Goal: Obtain resource: Download file/media

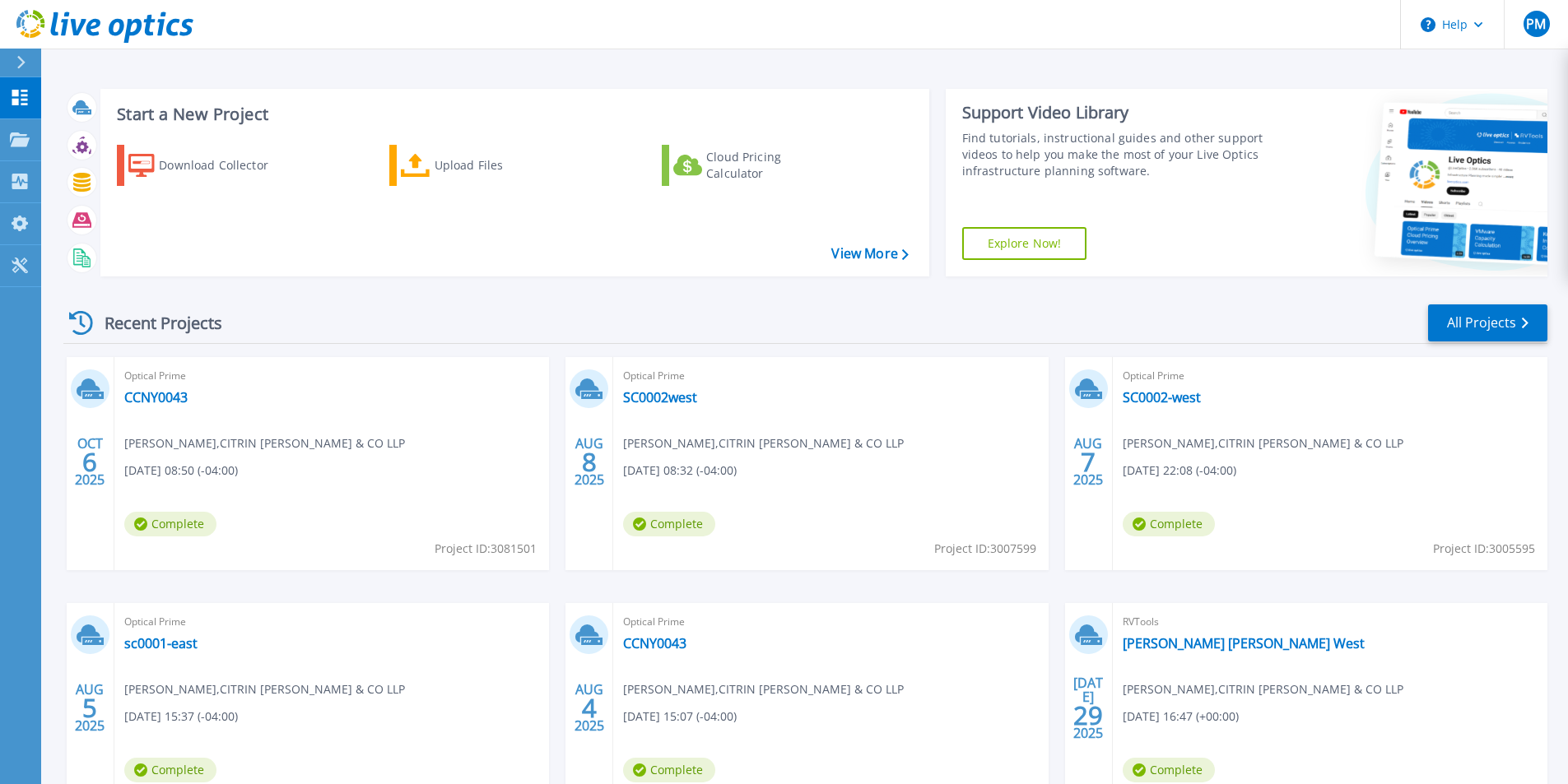
click at [181, 528] on span "Complete" at bounding box center [170, 524] width 93 height 25
click at [145, 385] on span "Optical Prime" at bounding box center [332, 376] width 415 height 18
click at [226, 161] on div "Download Collector" at bounding box center [225, 166] width 132 height 33
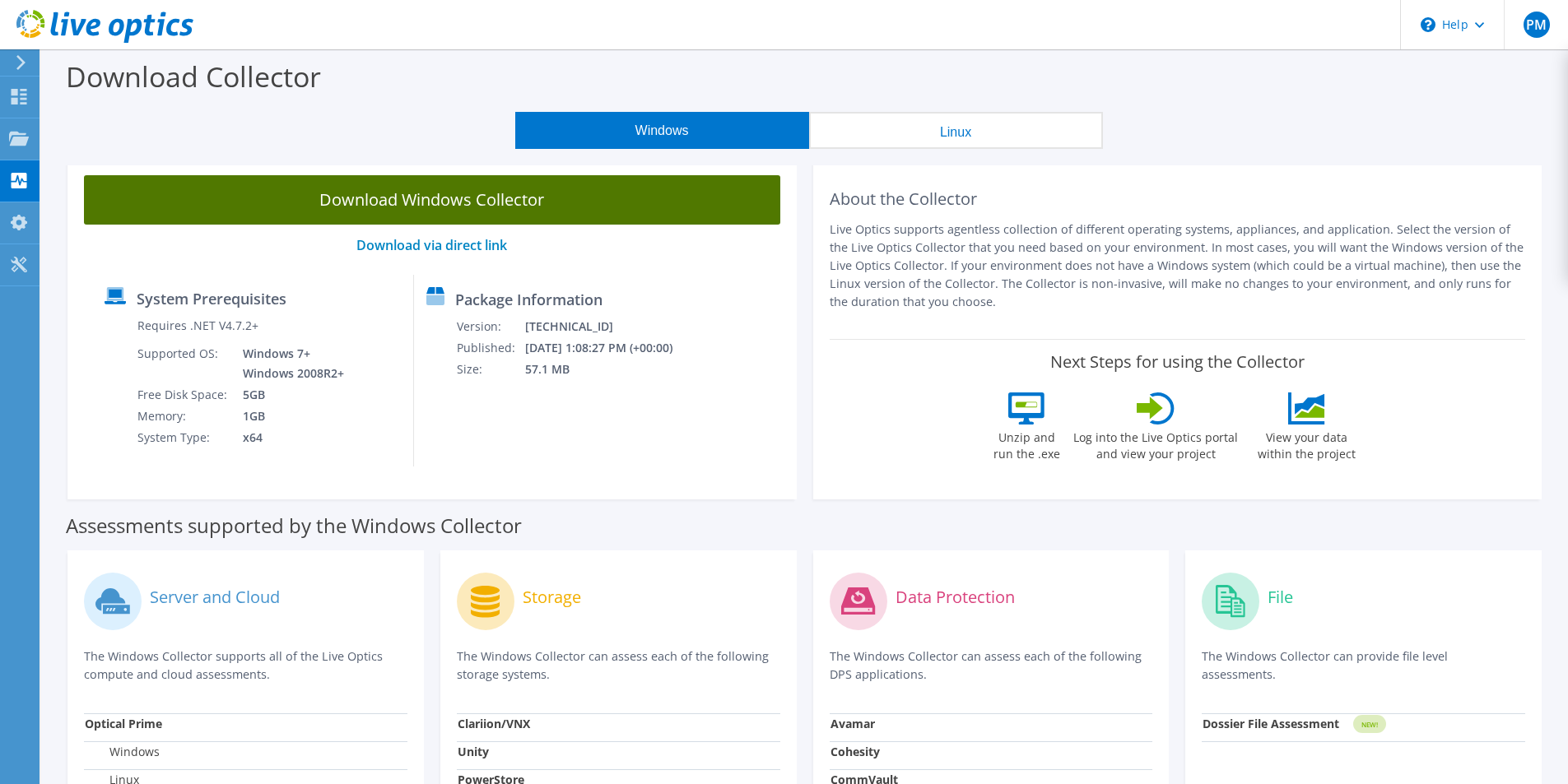
click at [501, 203] on link "Download Windows Collector" at bounding box center [433, 200] width 696 height 49
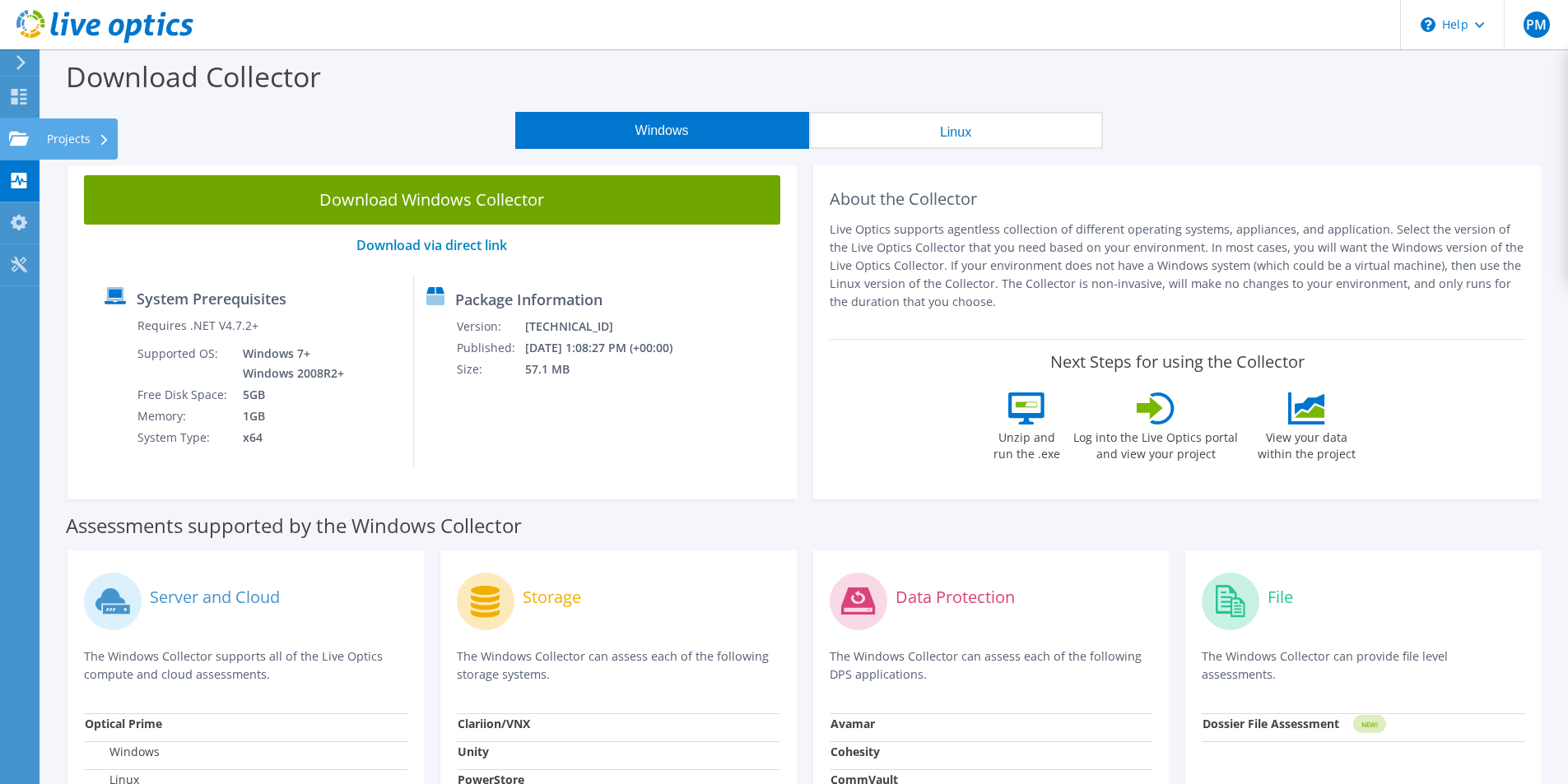
click at [20, 139] on use at bounding box center [19, 137] width 20 height 14
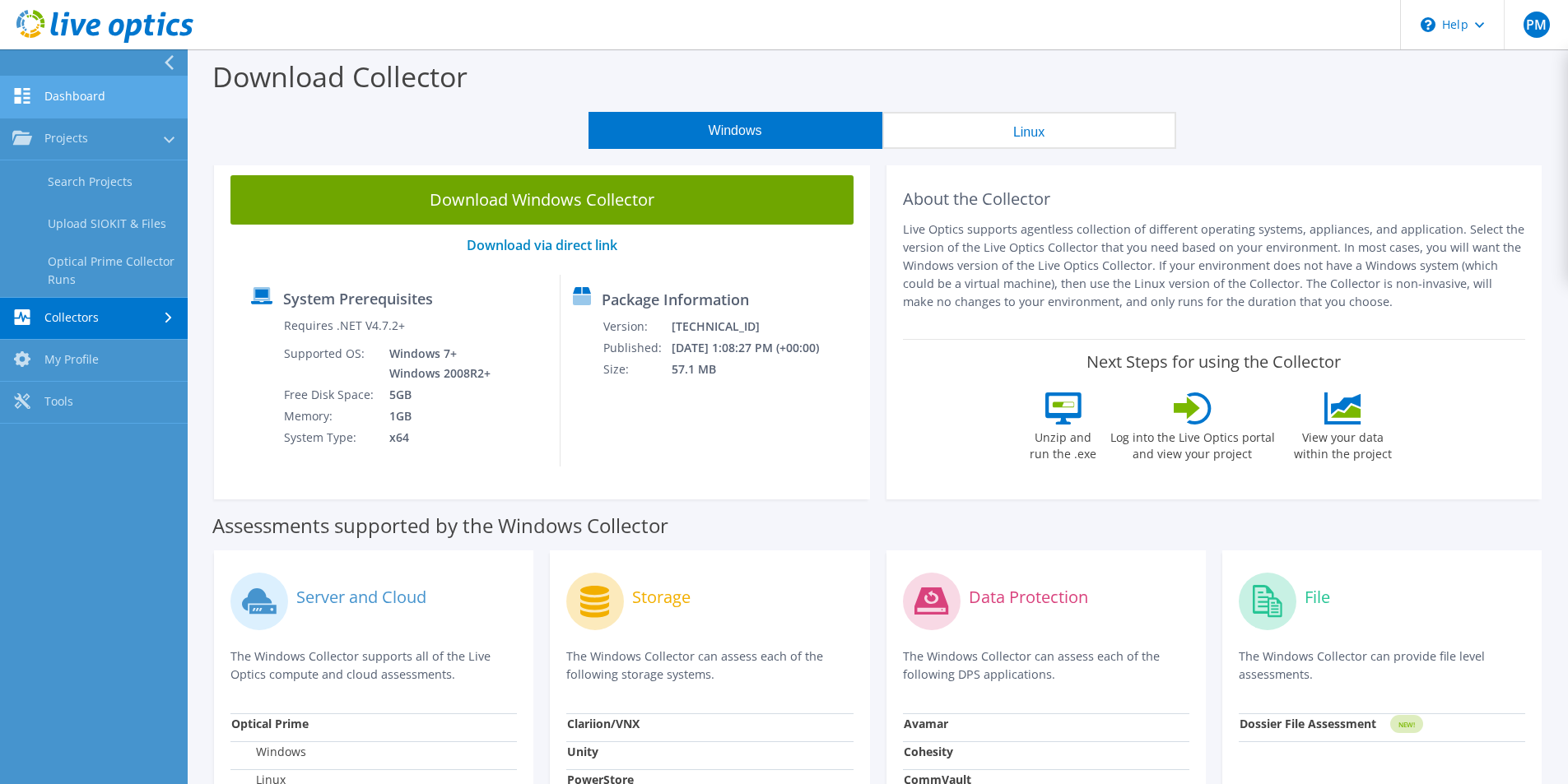
click at [109, 98] on link "Dashboard" at bounding box center [93, 98] width 188 height 42
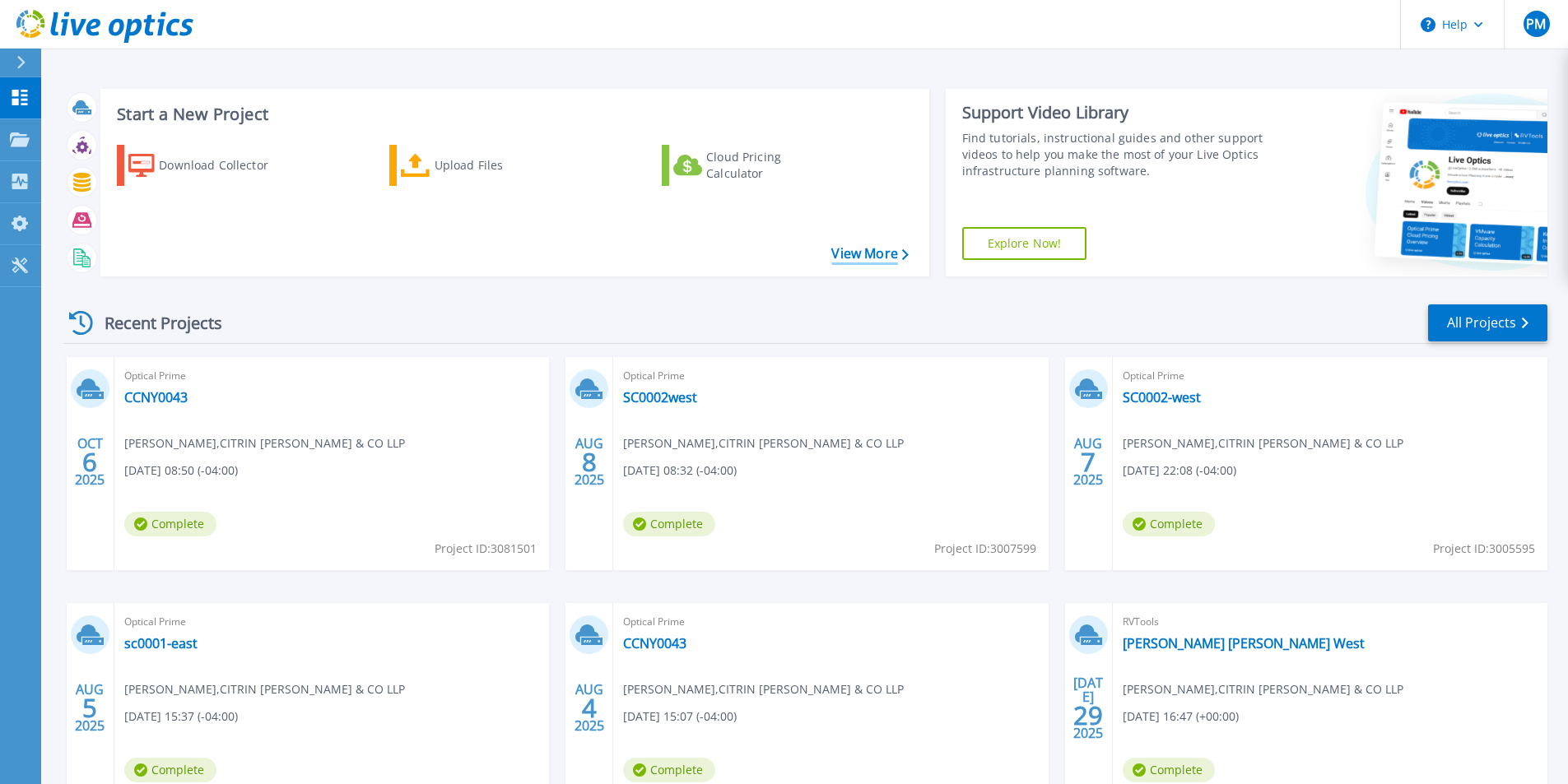
click at [885, 255] on link "View More" at bounding box center [870, 254] width 77 height 16
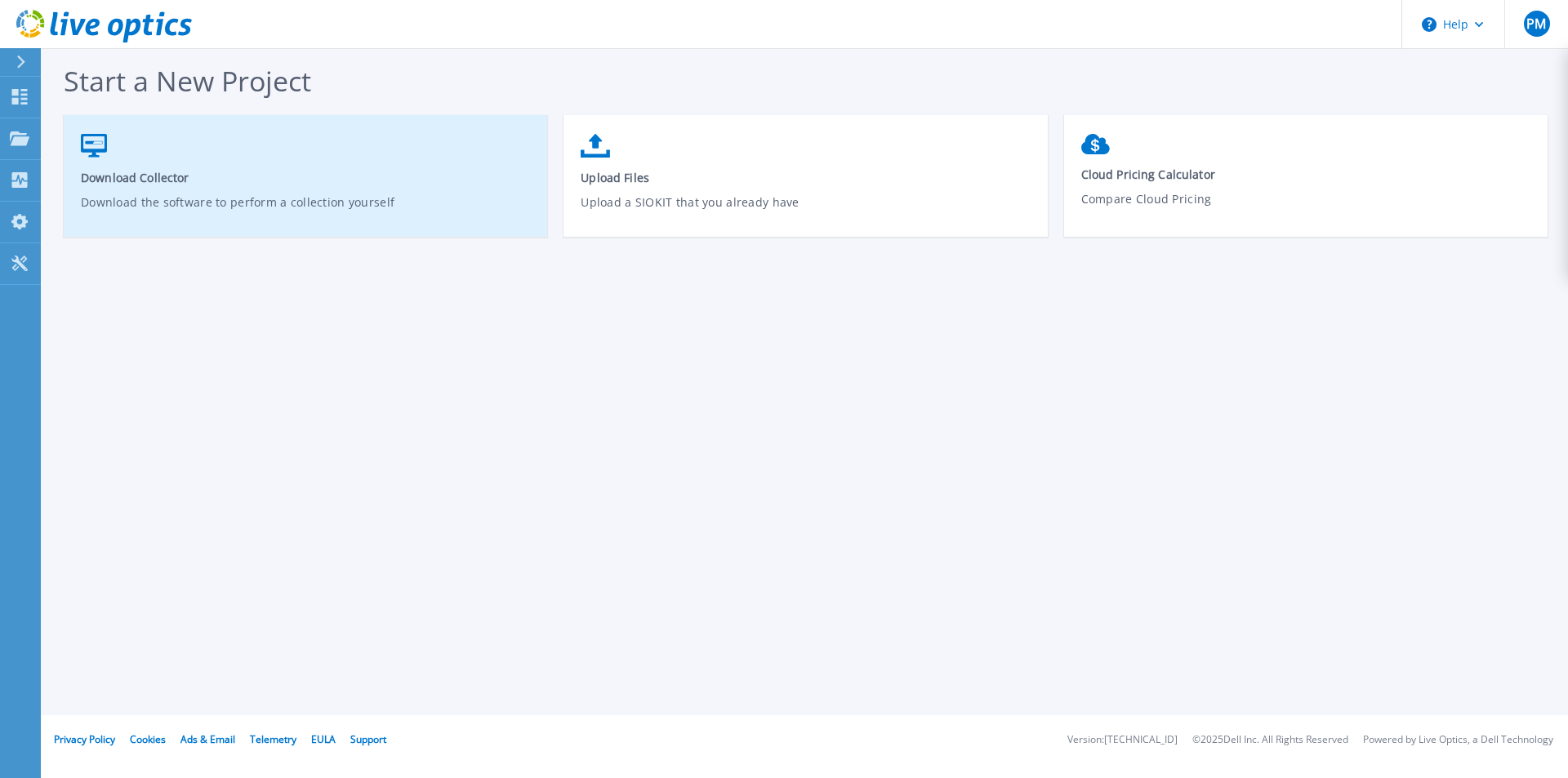
click at [273, 181] on span "Download Collector" at bounding box center [305, 177] width 450 height 15
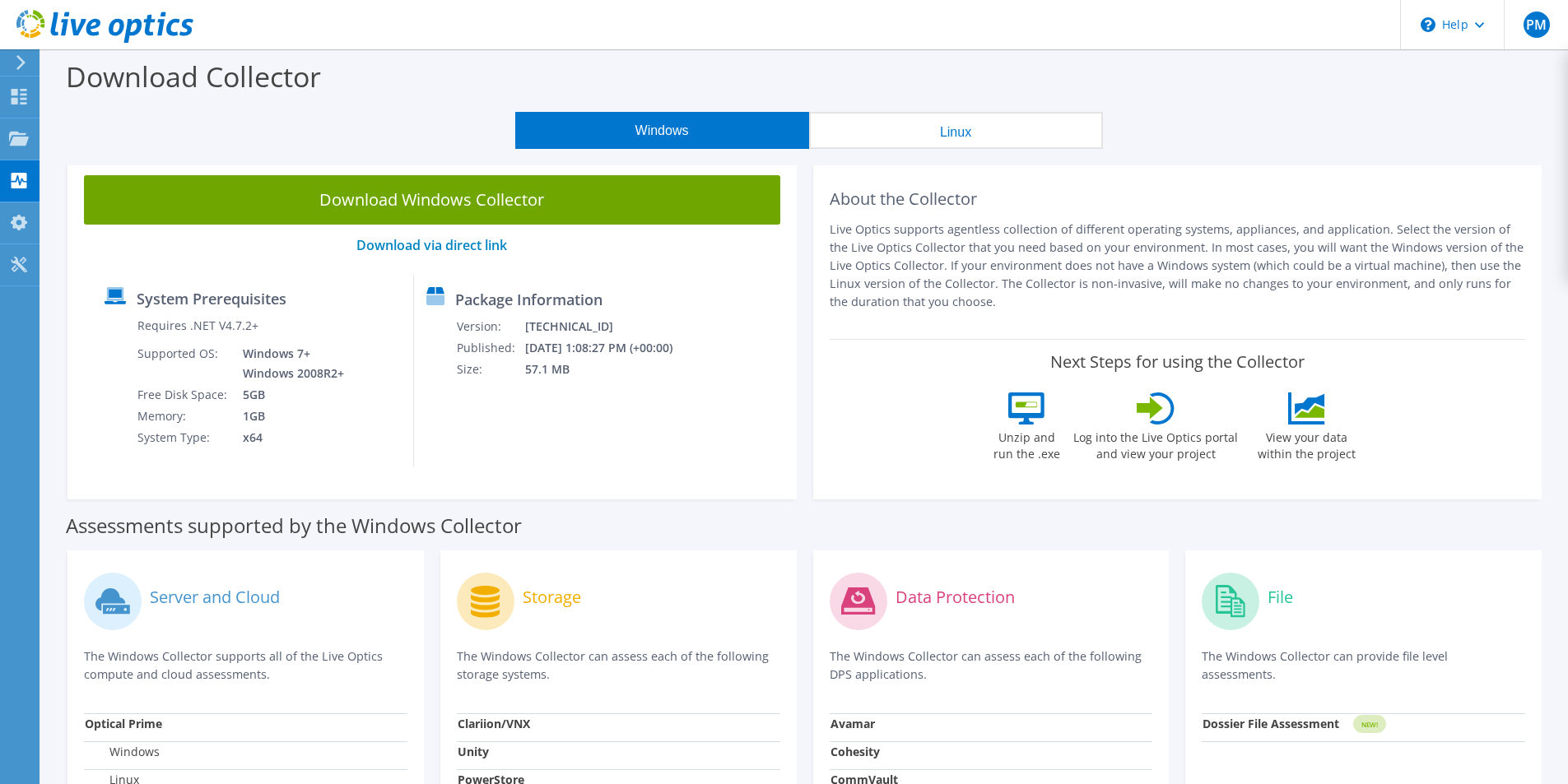
scroll to position [3, 0]
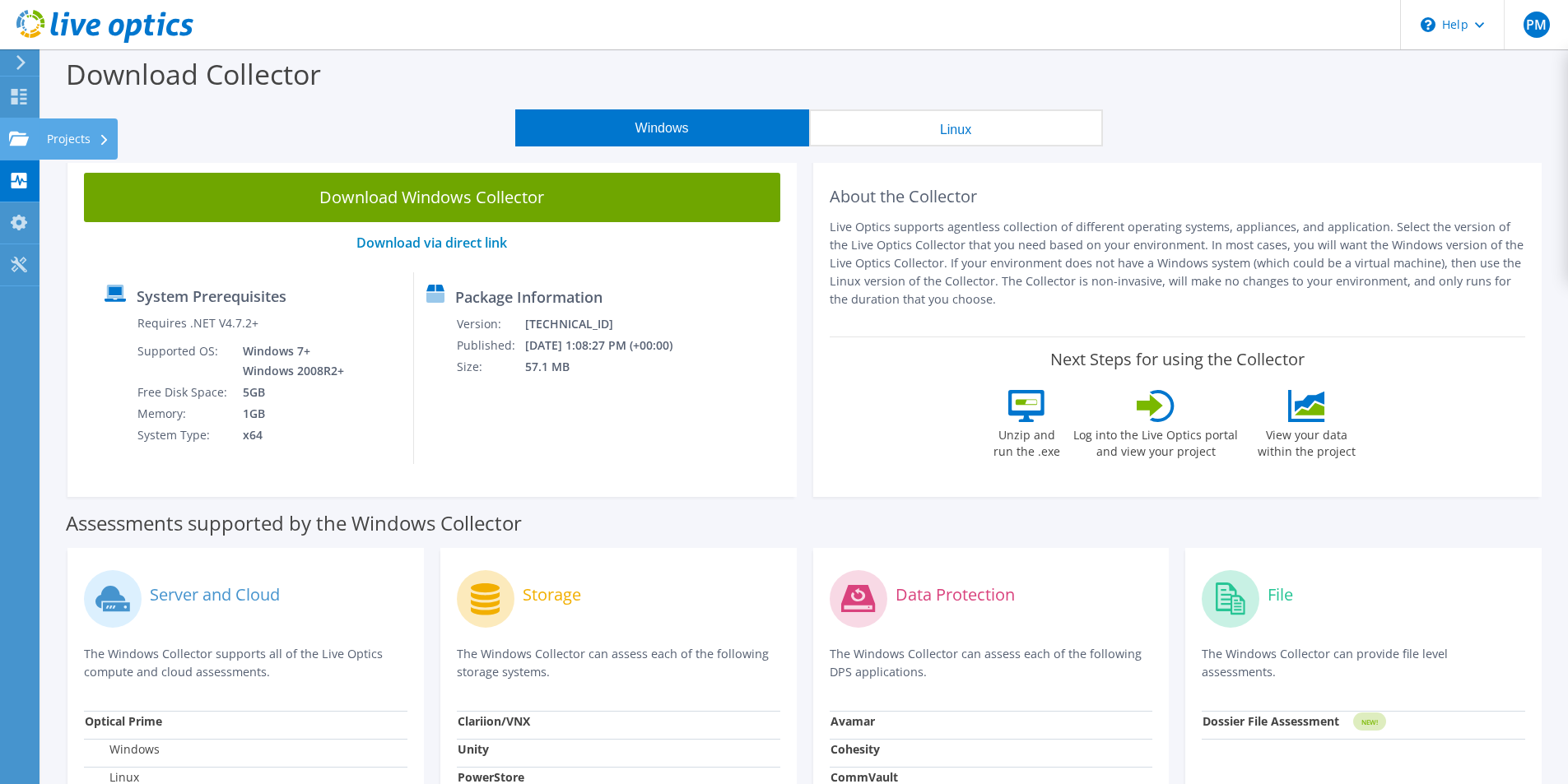
click at [12, 143] on use at bounding box center [19, 137] width 20 height 14
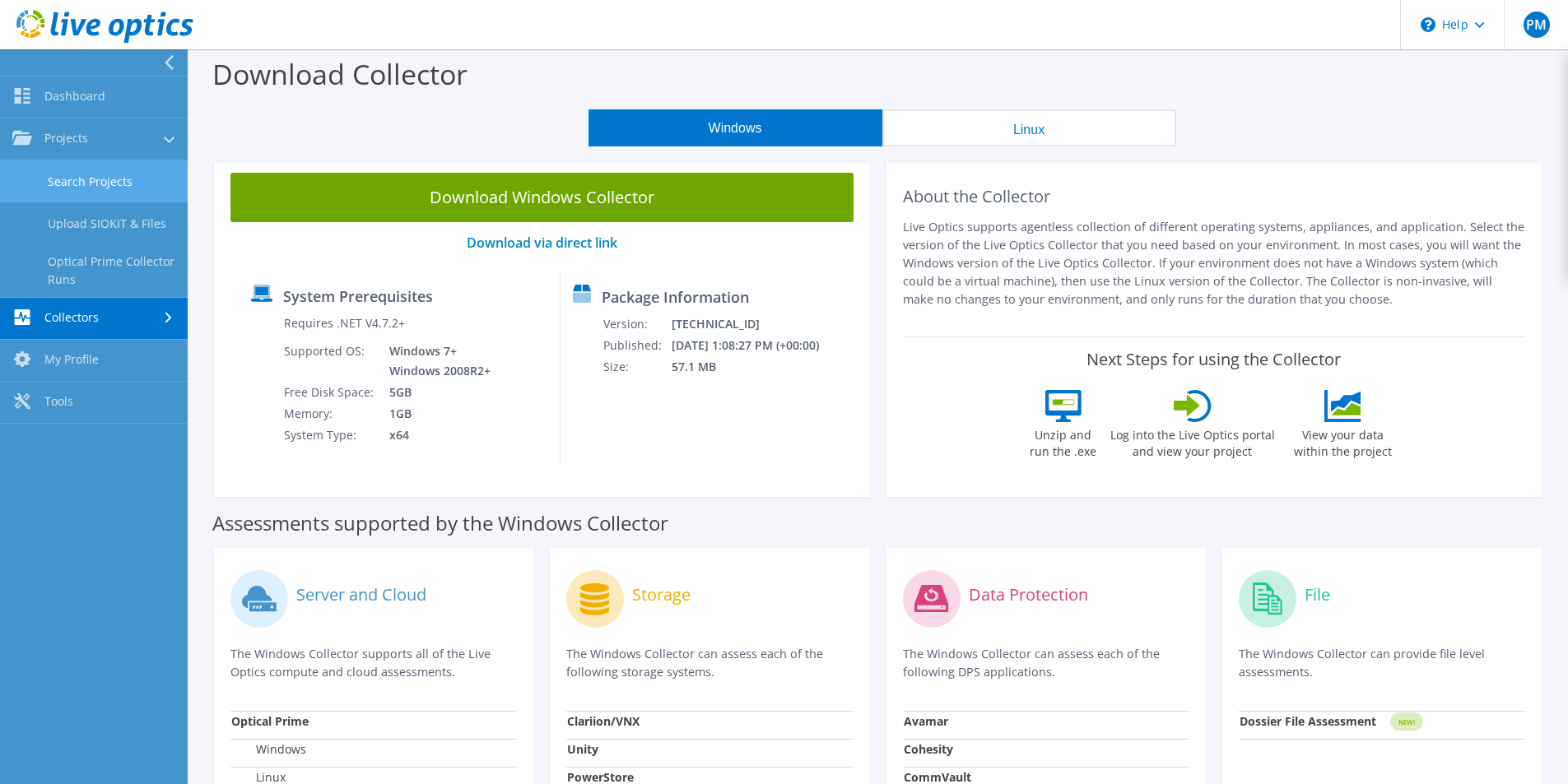
click at [105, 190] on link "Search Projects" at bounding box center [93, 181] width 188 height 42
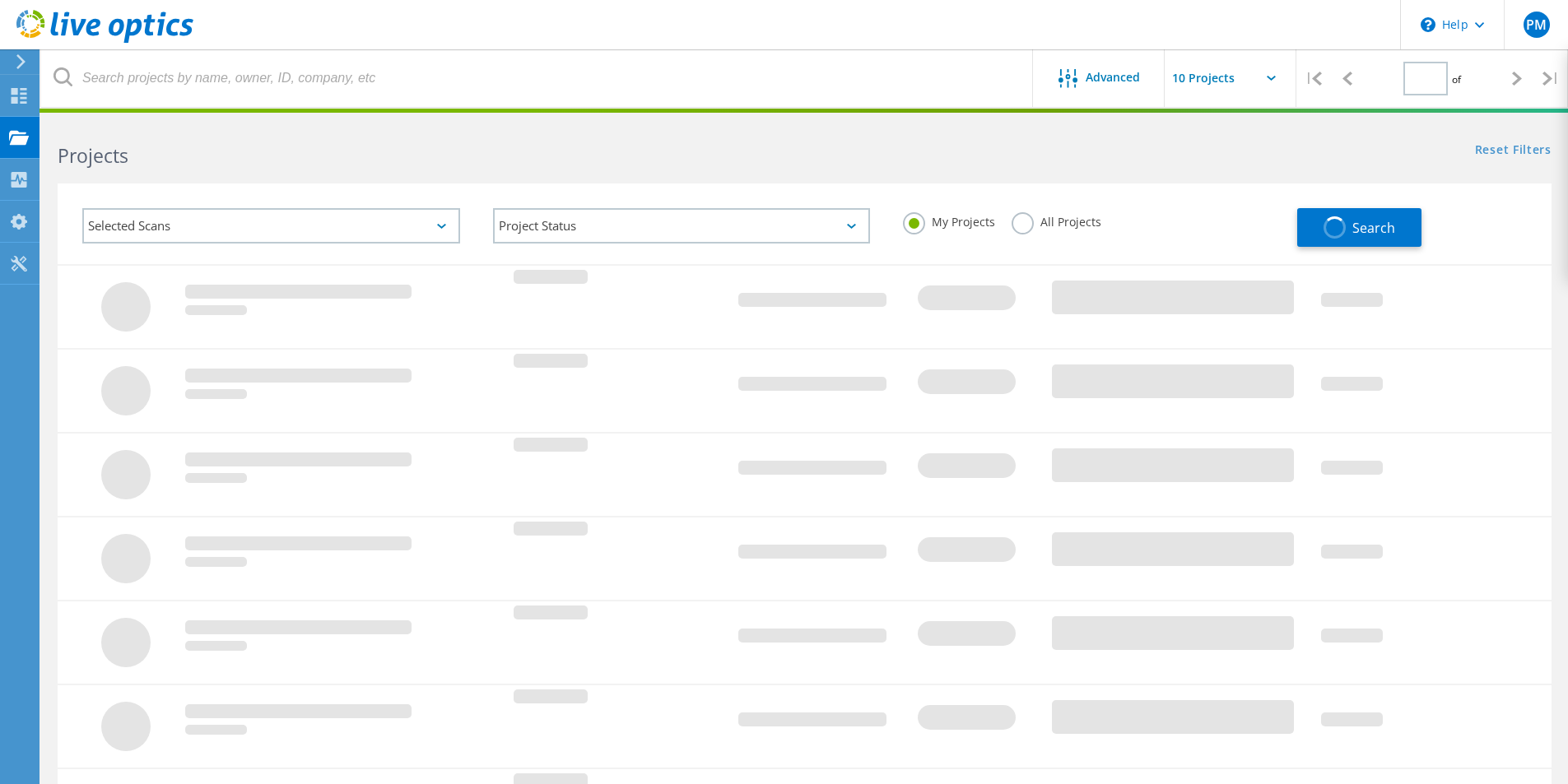
type input "1"
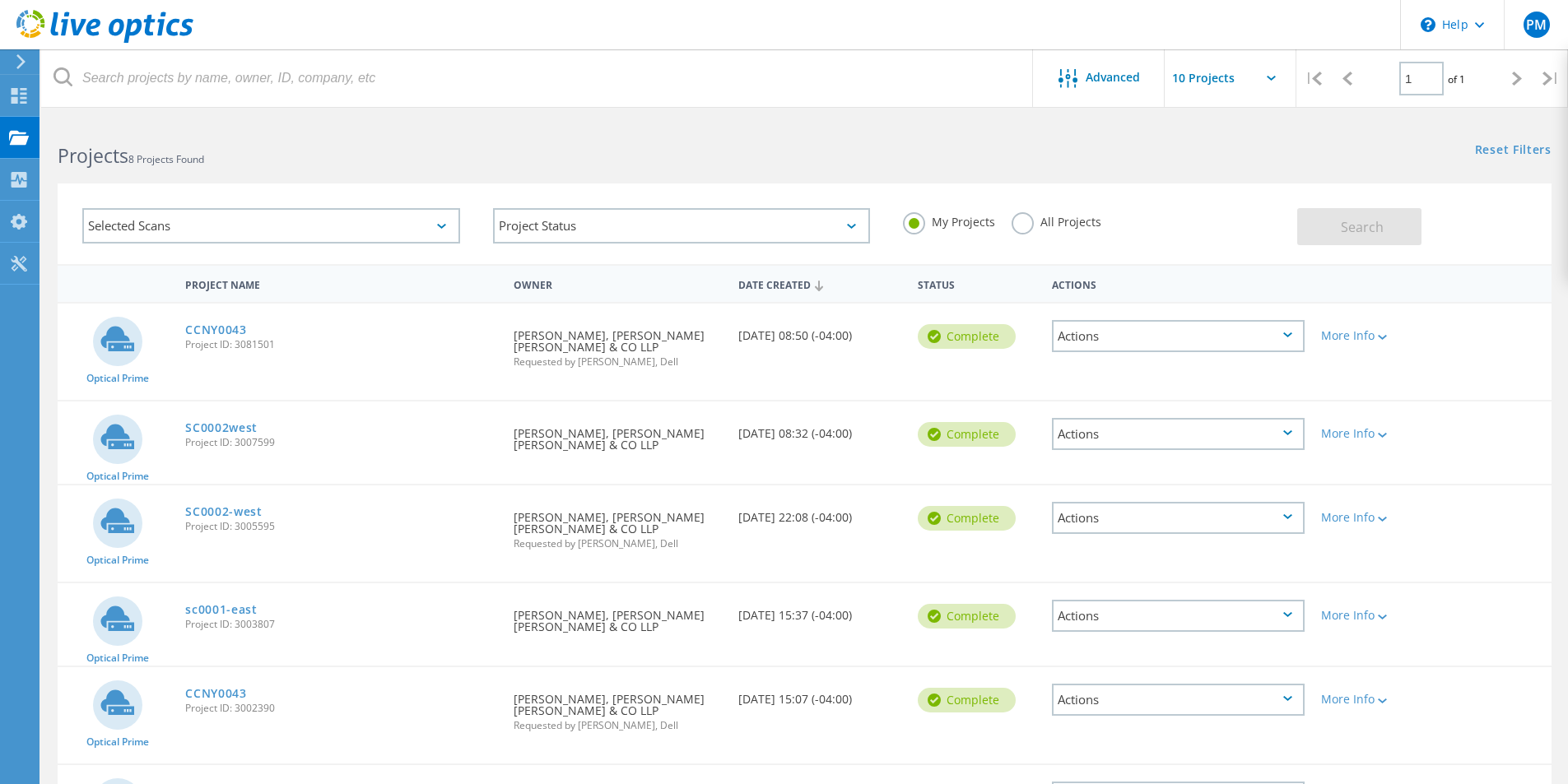
click at [1289, 326] on div "Actions" at bounding box center [1179, 335] width 253 height 32
click at [1465, 368] on div "Optical Prime CCNY0043 Project ID: 3081501 Requested By [PERSON_NAME], [PERSON_…" at bounding box center [805, 352] width 1495 height 96
click at [1367, 337] on div "More Info" at bounding box center [1373, 335] width 103 height 12
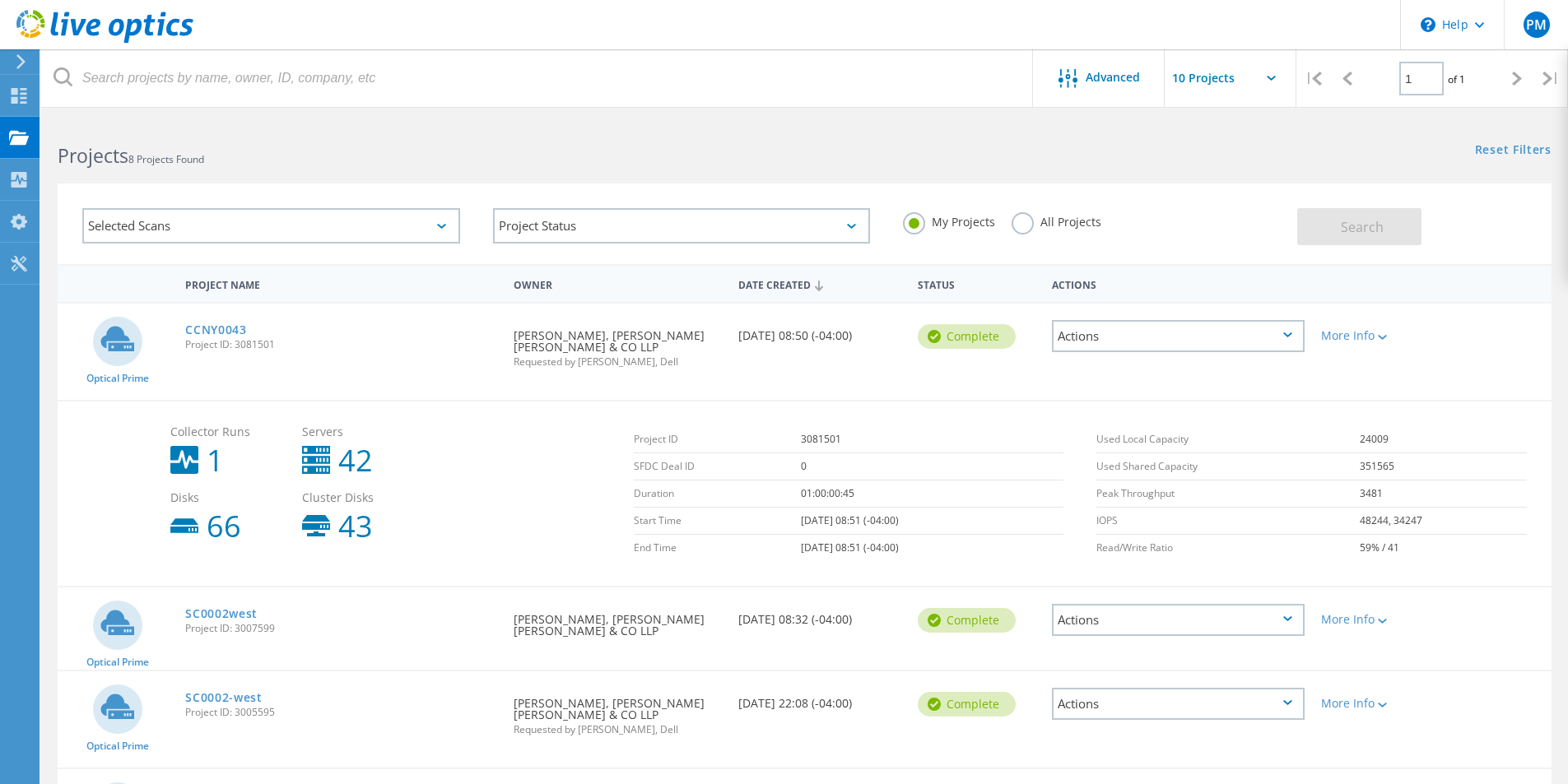
click at [434, 229] on div "Selected Scans" at bounding box center [271, 225] width 378 height 36
click at [543, 414] on div "Collector Runs 1 Servers 42 Disks 66 Cluster Disks 43 Project ID 3081501 SFDC D…" at bounding box center [805, 493] width 1495 height 186
click at [1292, 340] on div "Actions" at bounding box center [1179, 335] width 253 height 32
click at [1150, 296] on div "View Project" at bounding box center [1179, 299] width 249 height 26
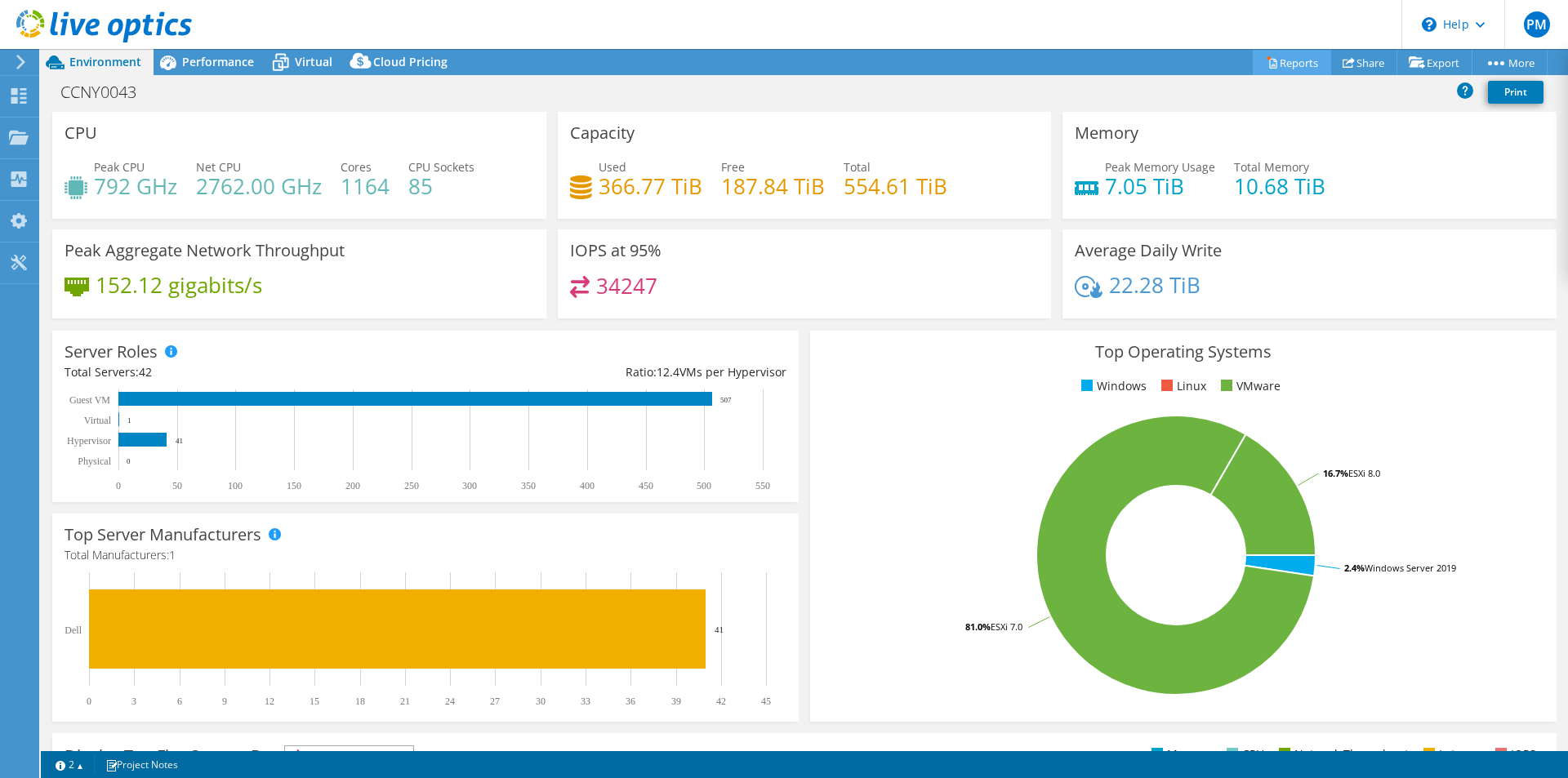
click at [1272, 65] on link "Reports" at bounding box center [1292, 63] width 78 height 25
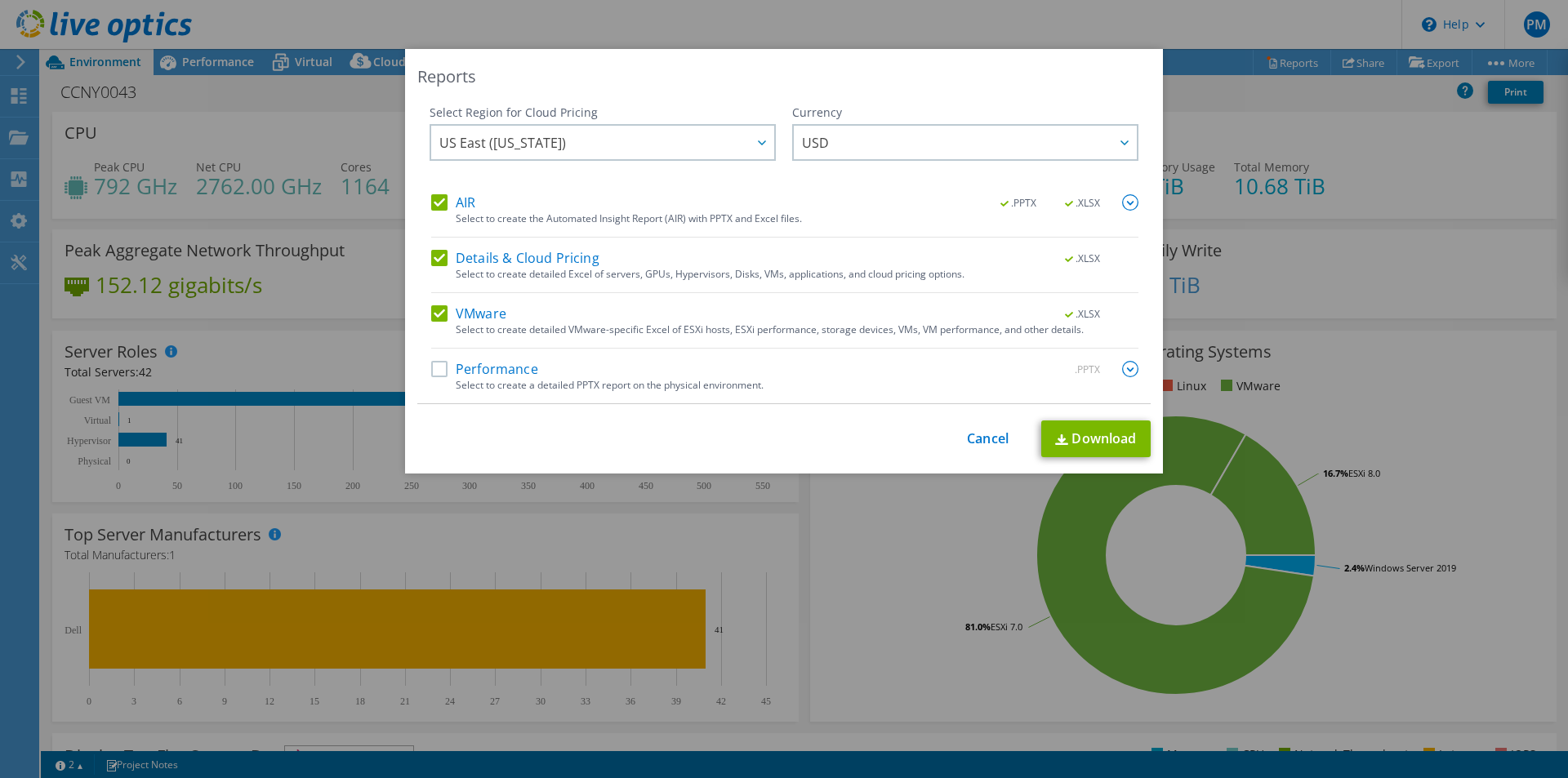
click at [431, 365] on label "Performance" at bounding box center [484, 369] width 107 height 16
click at [0, 0] on input "Performance" at bounding box center [0, 0] width 0 height 0
click at [1099, 444] on link "Download" at bounding box center [1095, 439] width 109 height 36
